Goal: Task Accomplishment & Management: Use online tool/utility

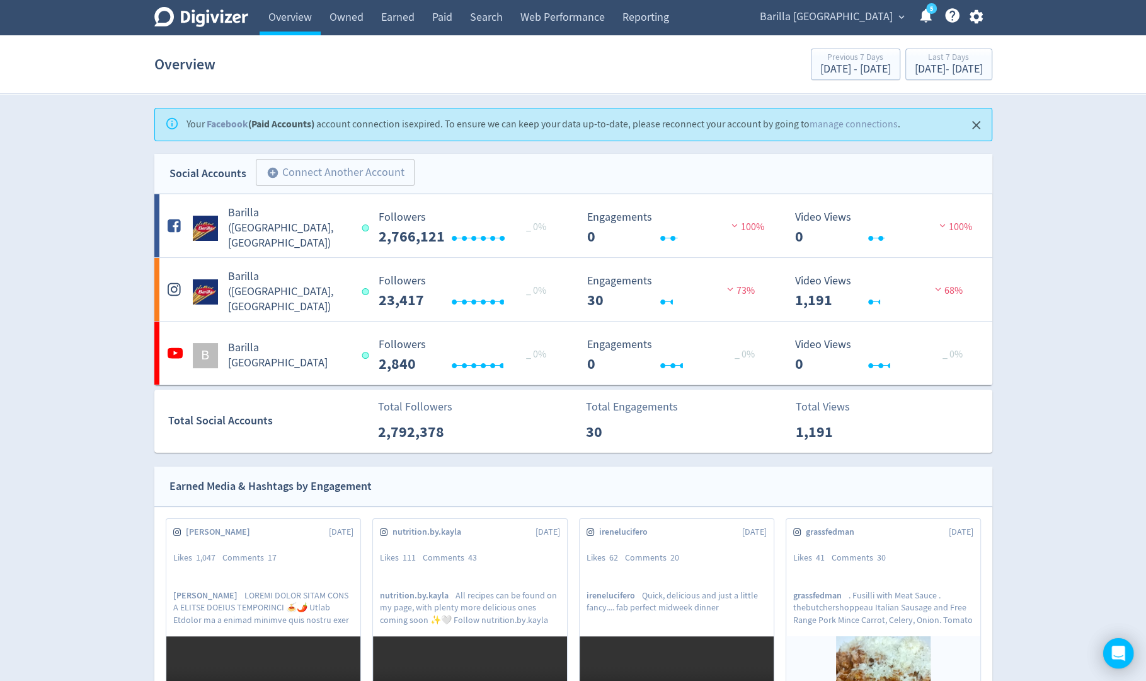
click at [897, 20] on span "expand_more" at bounding box center [901, 16] width 11 height 11
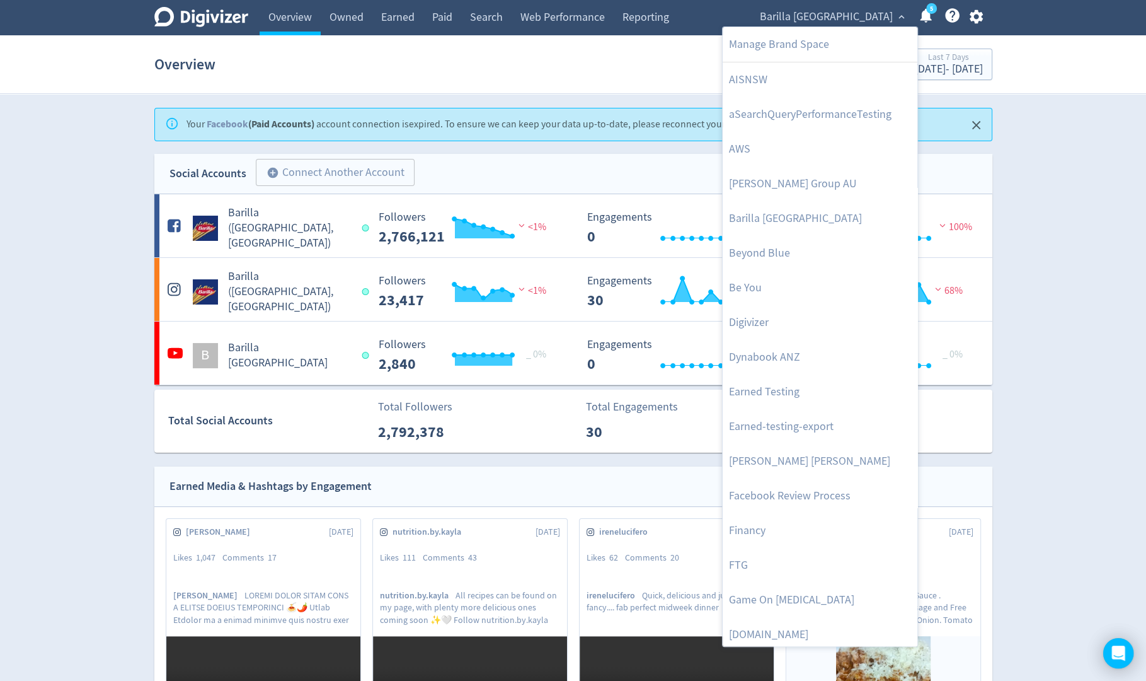
click at [974, 20] on div at bounding box center [573, 340] width 1146 height 681
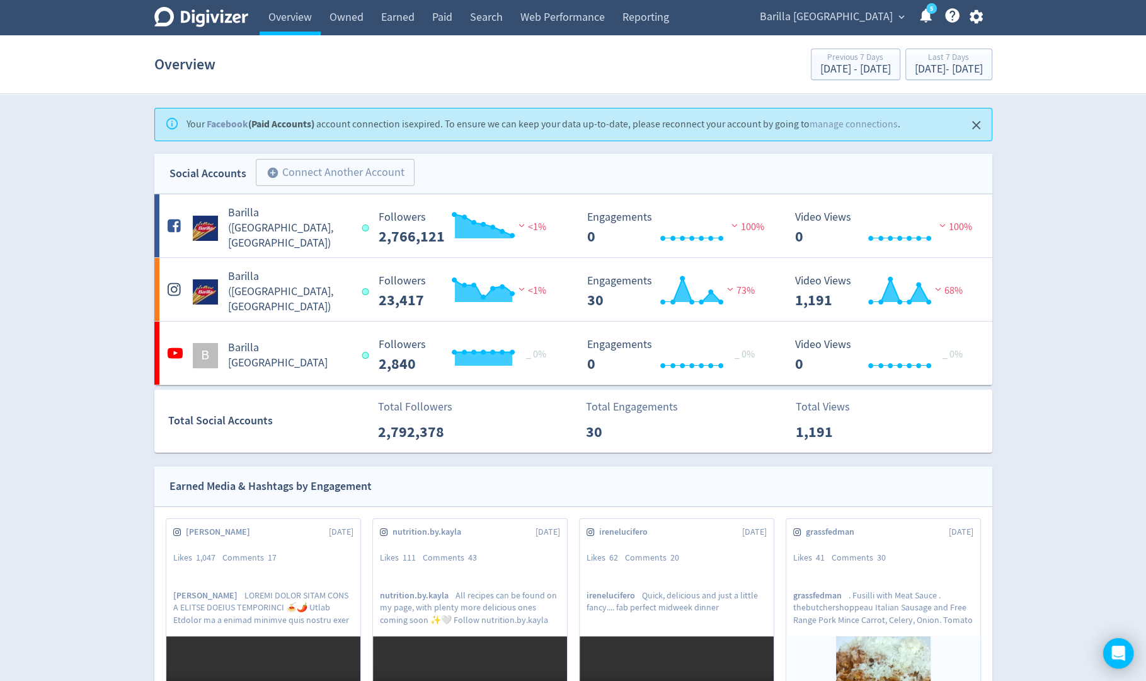
click at [976, 18] on icon "button" at bounding box center [976, 16] width 17 height 17
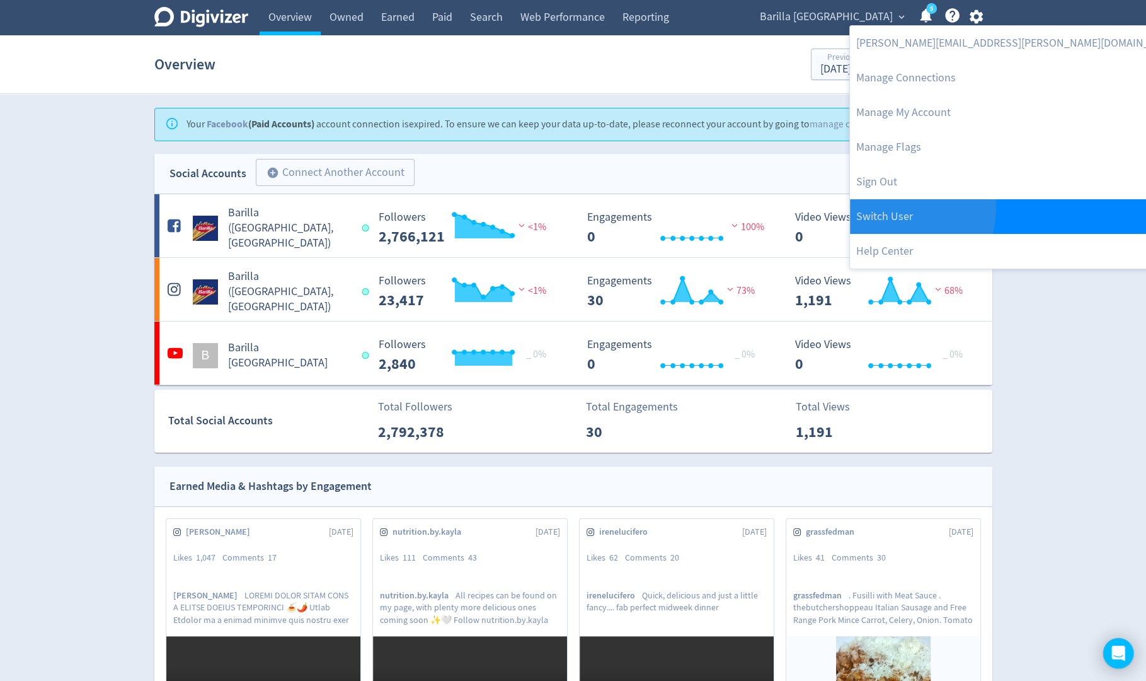
click at [895, 208] on link "Switch User" at bounding box center [1018, 216] width 336 height 35
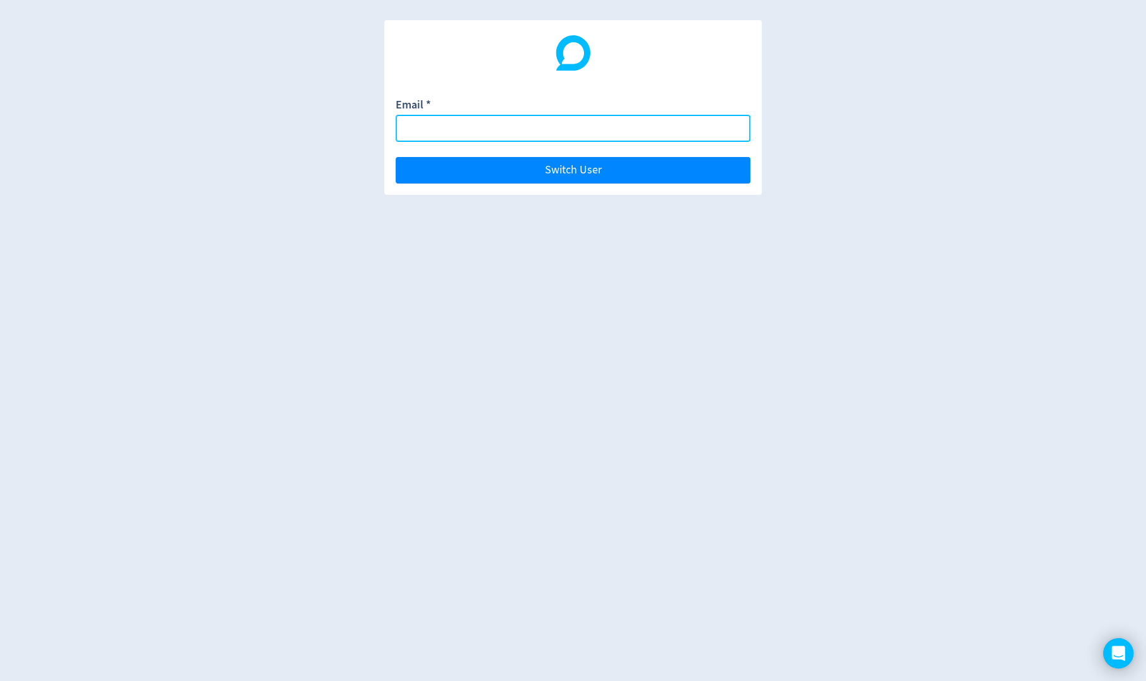
click at [700, 125] on input "Email *" at bounding box center [573, 128] width 355 height 27
paste input "bundle exec rake admin:remove_user[[EMAIL_ADDRESS][DOMAIN_NAME]] bundle exec ra…"
type input "bundle exec rake admin:remove_user[[EMAIL_ADDRESS][DOMAIN_NAME]] bundle exec ra…"
click at [694, 126] on input "Email *" at bounding box center [573, 128] width 355 height 27
paste input "[EMAIL_ADDRESS][DOMAIN_NAME]"
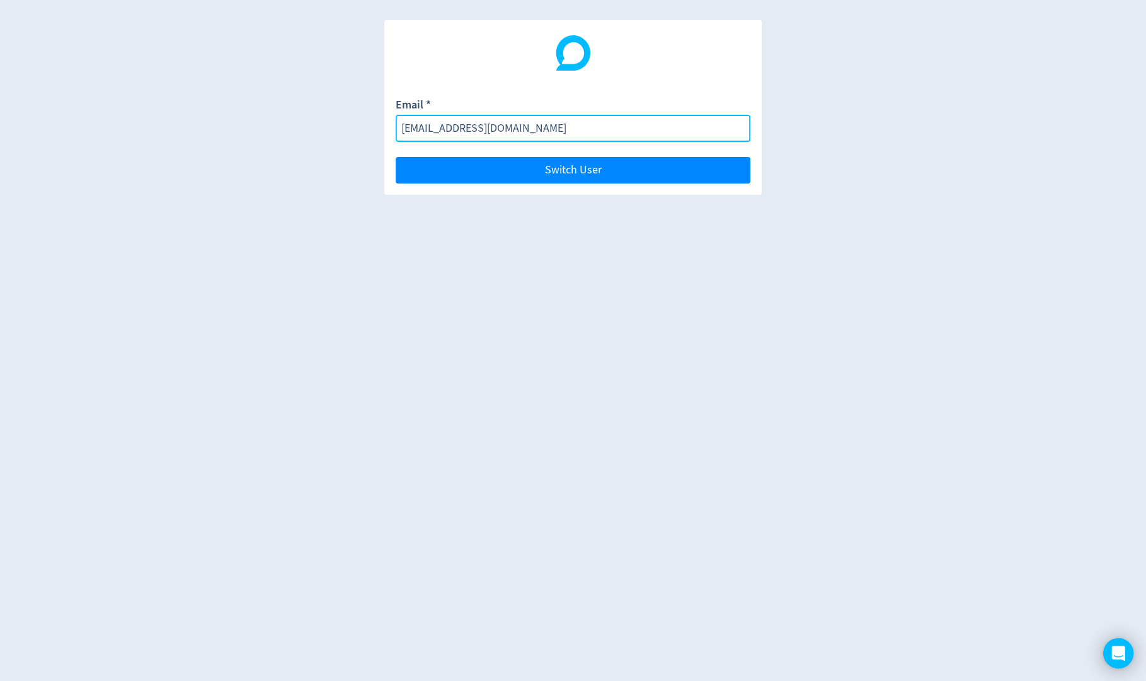
click at [402, 136] on input "[EMAIL_ADDRESS][DOMAIN_NAME]" at bounding box center [573, 128] width 355 height 27
click at [400, 130] on input "[EMAIL_ADDRESS][DOMAIN_NAME]" at bounding box center [573, 128] width 355 height 27
type input "[EMAIL_ADDRESS][DOMAIN_NAME]"
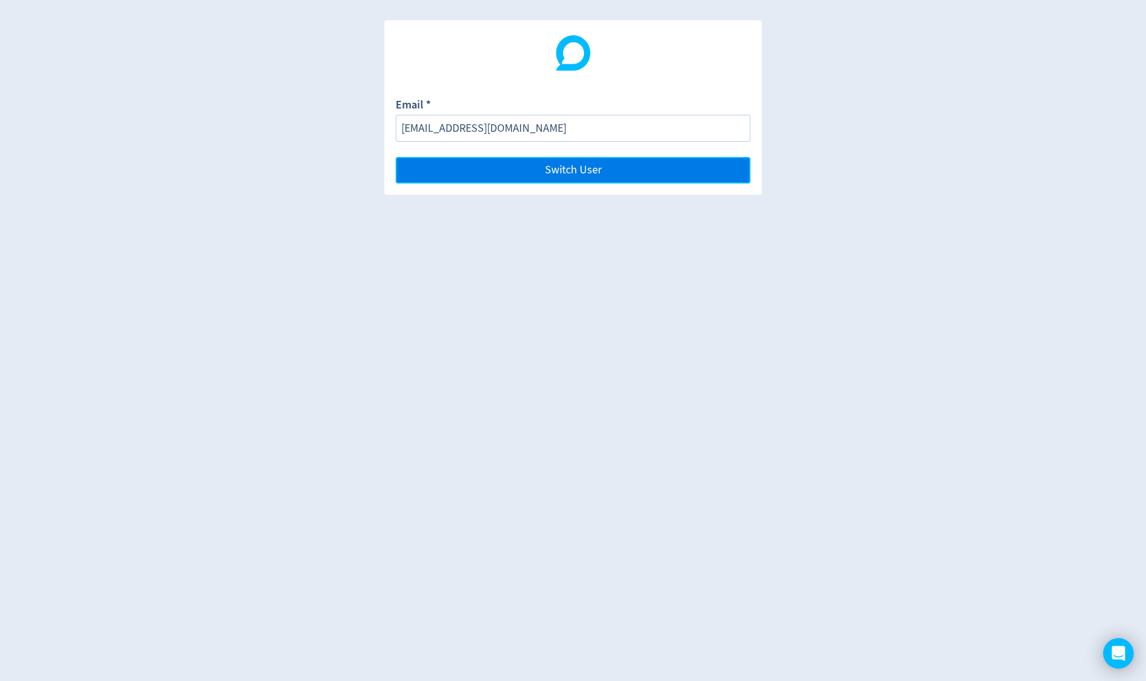
click at [446, 173] on button "Switch User" at bounding box center [573, 170] width 355 height 26
